Goal: Information Seeking & Learning: Learn about a topic

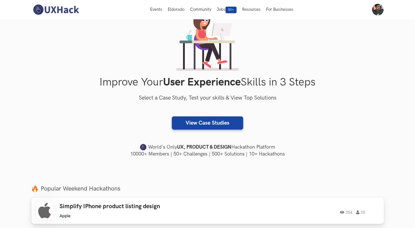
scroll to position [87, 0]
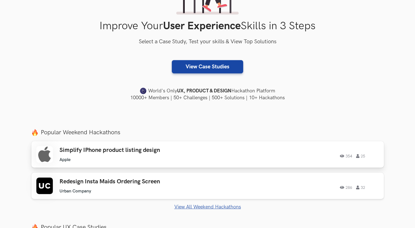
click at [296, 149] on div "Simplify IPhone product listing design Apple Apple 354 25 354 25" at bounding box center [207, 154] width 343 height 17
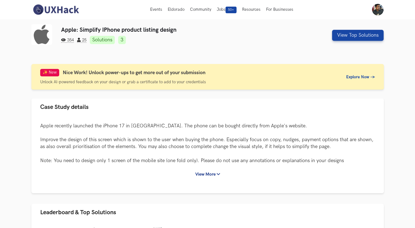
click at [56, 8] on img at bounding box center [55, 10] width 49 height 12
